Goal: Find specific page/section: Find specific page/section

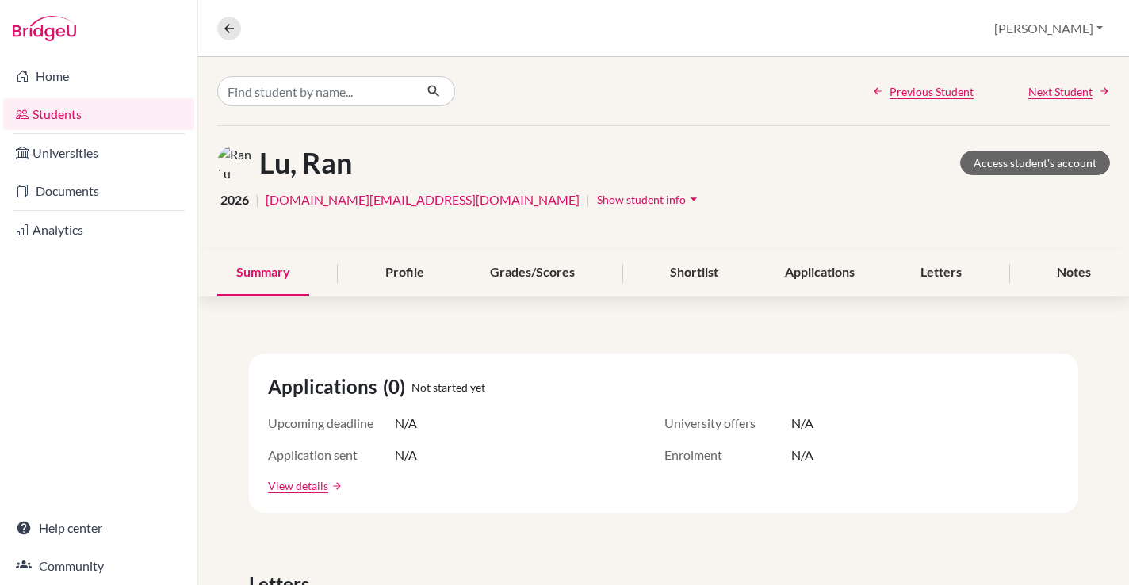
click at [65, 117] on link "Students" at bounding box center [98, 114] width 191 height 32
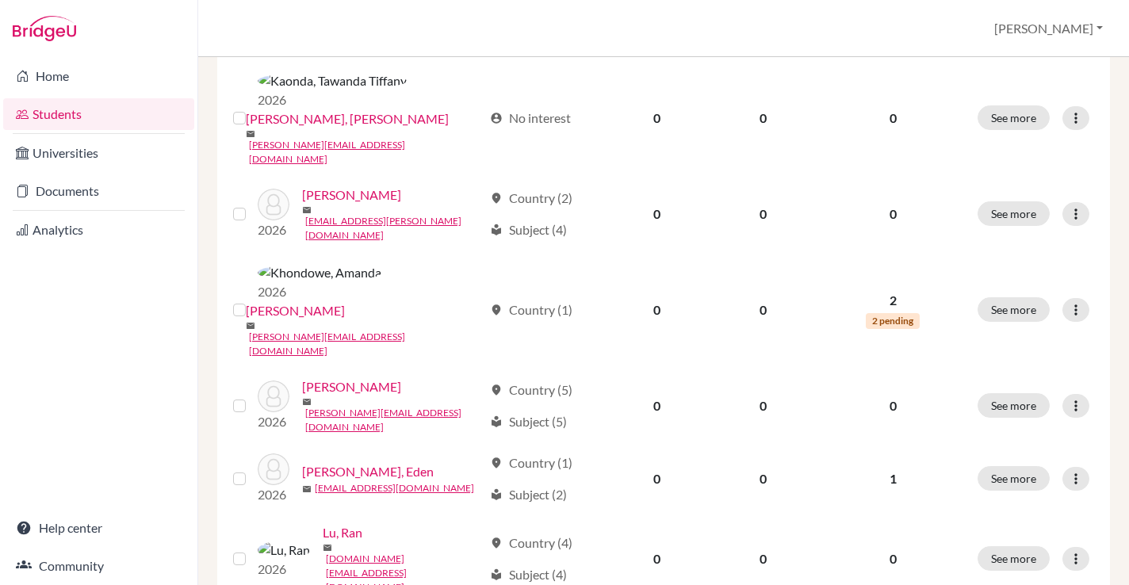
scroll to position [1208, 0]
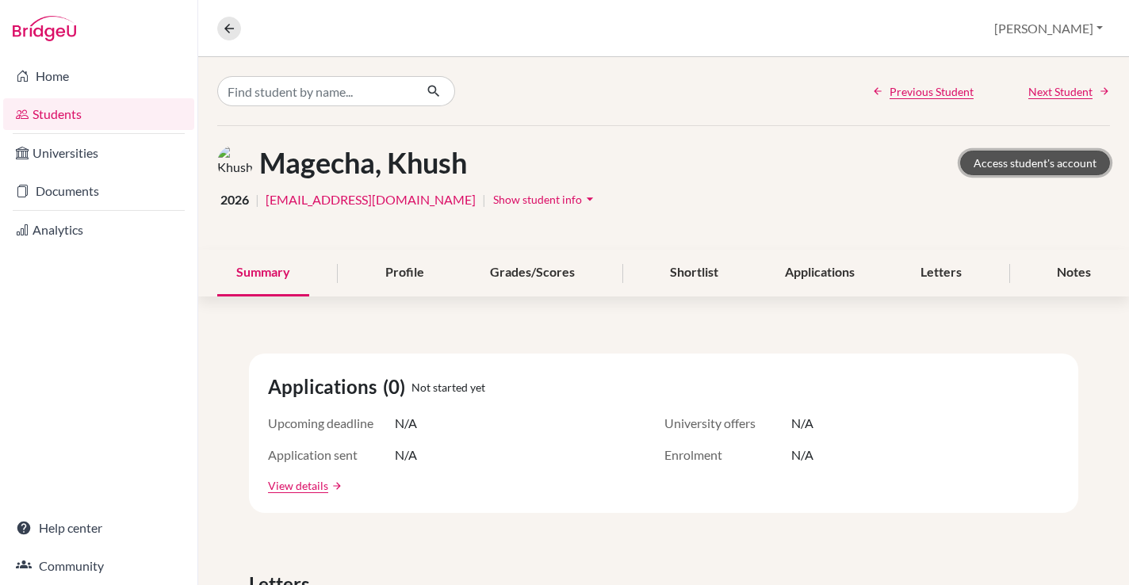
click at [1061, 168] on link "Access student's account" at bounding box center [1035, 163] width 150 height 25
